Goal: Information Seeking & Learning: Learn about a topic

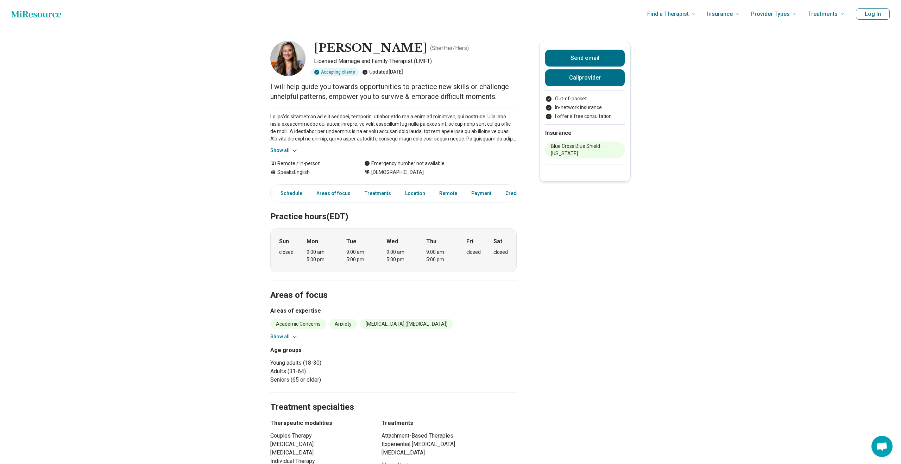
click at [287, 338] on button "Show all" at bounding box center [284, 336] width 28 height 7
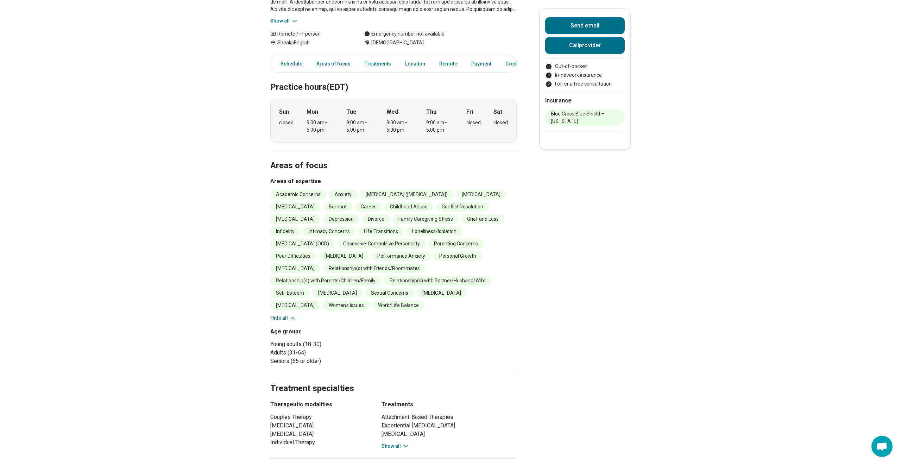
scroll to position [130, 0]
drag, startPoint x: 433, startPoint y: 231, endPoint x: 458, endPoint y: 231, distance: 25.0
click at [356, 231] on li "Intimacy Concerns" at bounding box center [329, 231] width 52 height 10
click at [426, 243] on li "Obsessive-Compulsive Personality" at bounding box center [382, 244] width 88 height 10
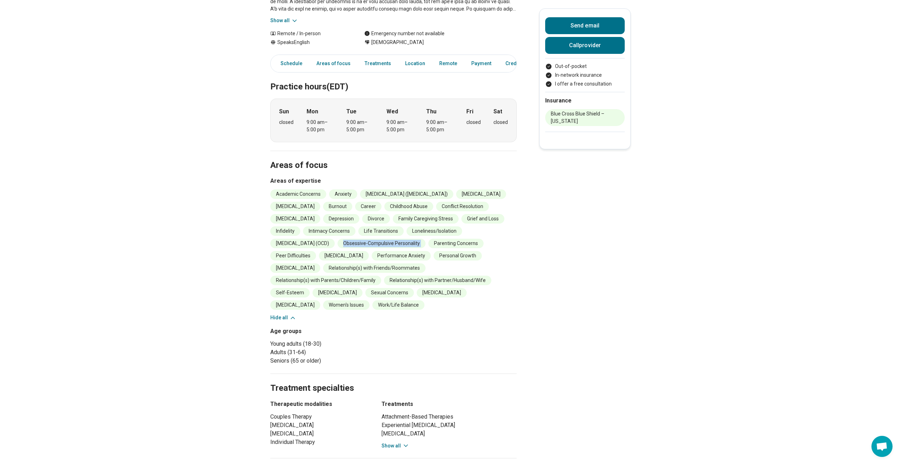
click at [426, 243] on li "Obsessive-Compulsive Personality" at bounding box center [382, 244] width 88 height 10
click at [316, 252] on li "Peer Difficulties" at bounding box center [293, 256] width 46 height 10
click at [372, 291] on li "Sexual Concerns" at bounding box center [390, 293] width 49 height 10
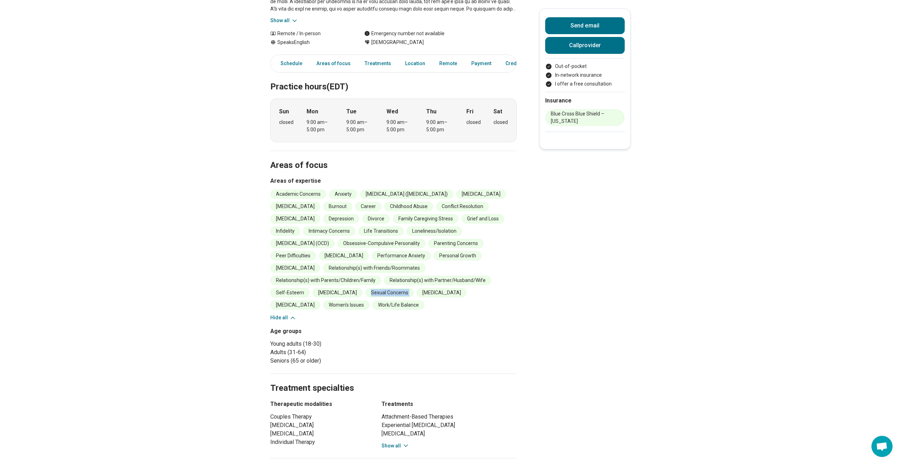
click at [372, 291] on li "Sexual Concerns" at bounding box center [390, 293] width 49 height 10
click at [373, 305] on li "Work/Life Balance" at bounding box center [399, 305] width 52 height 10
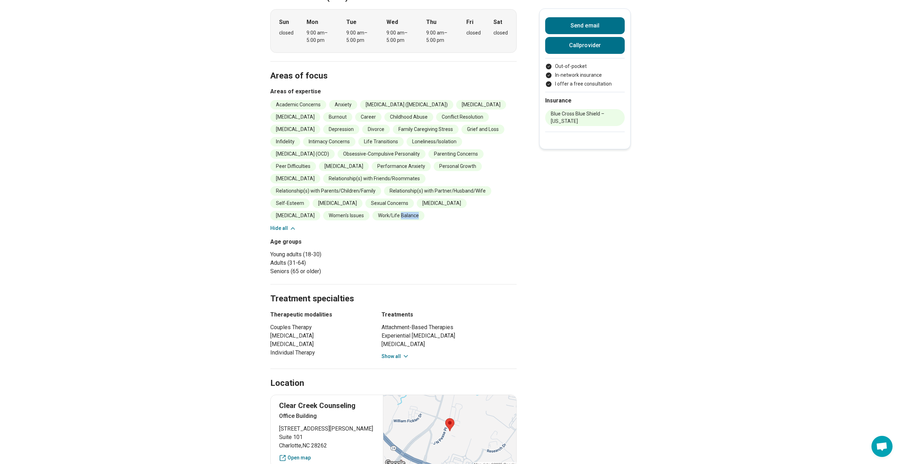
scroll to position [272, 0]
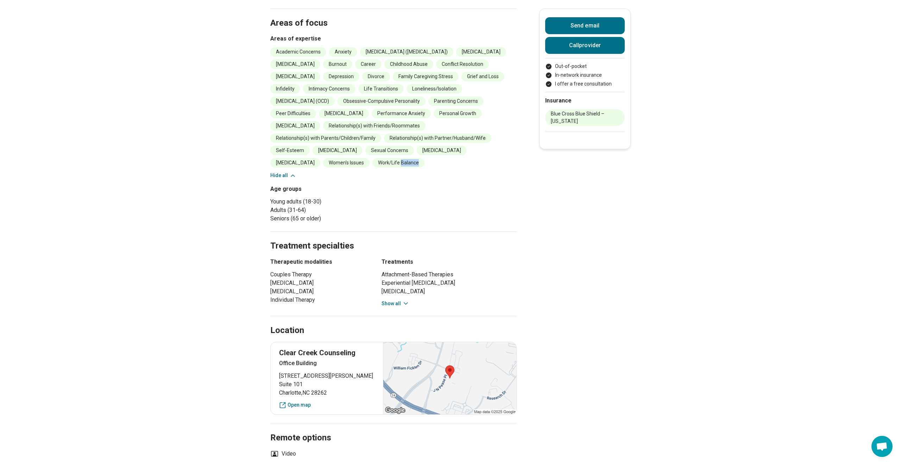
click at [386, 305] on button "Show all" at bounding box center [396, 303] width 28 height 7
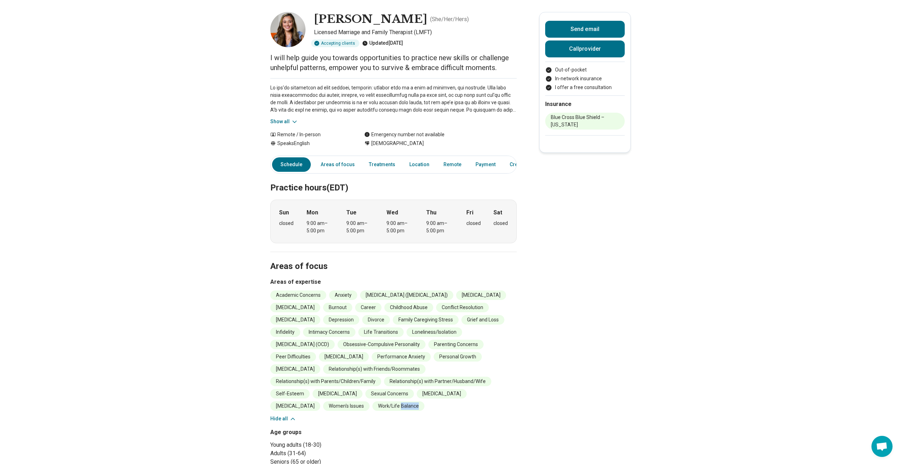
scroll to position [0, 0]
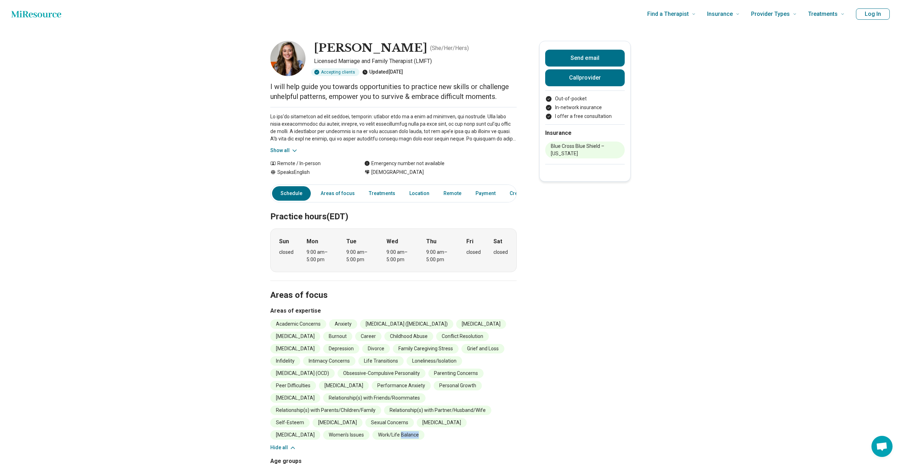
click at [288, 149] on button "Show all" at bounding box center [284, 150] width 28 height 7
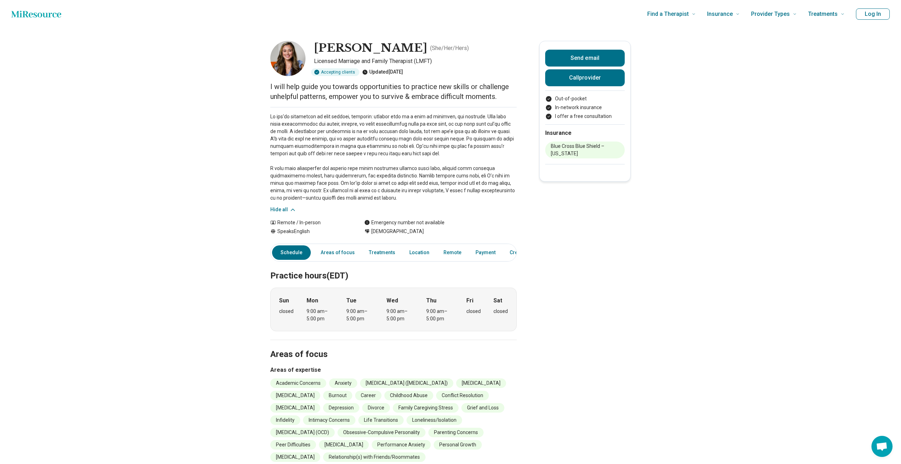
click at [383, 232] on span "[DEMOGRAPHIC_DATA]" at bounding box center [398, 231] width 52 height 7
click at [383, 225] on div "Emergency number not available" at bounding box center [404, 222] width 80 height 7
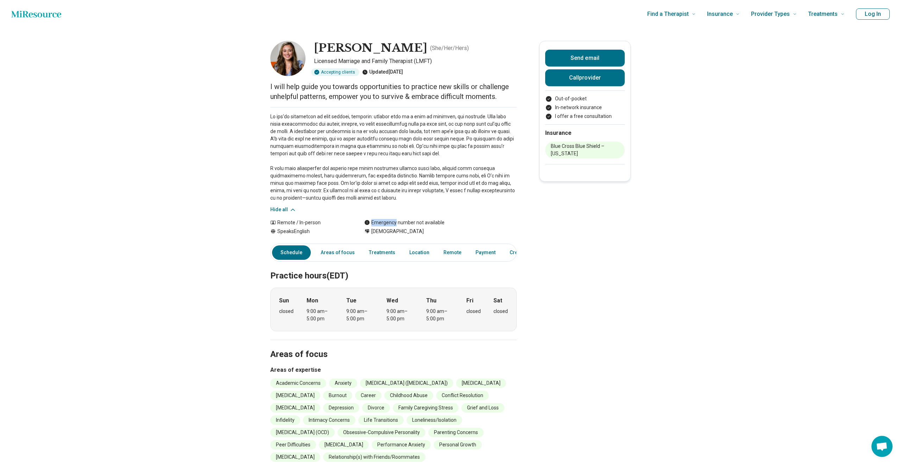
click at [383, 225] on div "Emergency number not available" at bounding box center [404, 222] width 80 height 7
